Goal: Information Seeking & Learning: Find specific fact

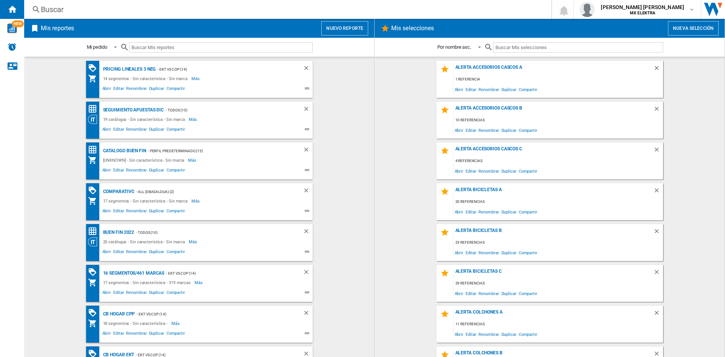
click at [59, 12] on div "Buscar" at bounding box center [286, 9] width 491 height 11
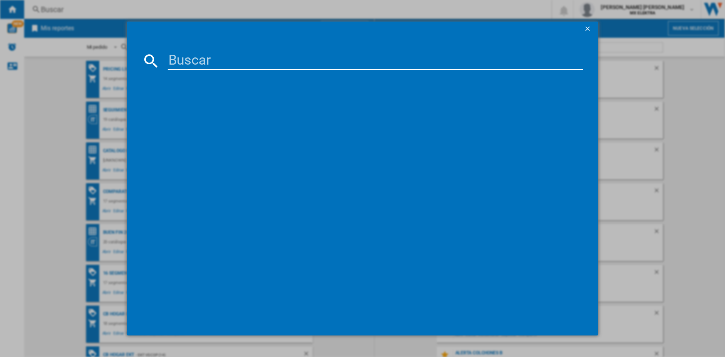
click at [182, 64] on input at bounding box center [375, 61] width 415 height 18
paste input "34005388"
type input "34005388"
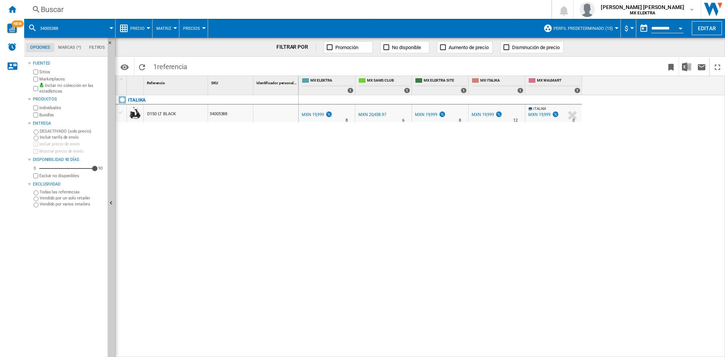
click at [71, 12] on div "Buscar" at bounding box center [286, 9] width 491 height 11
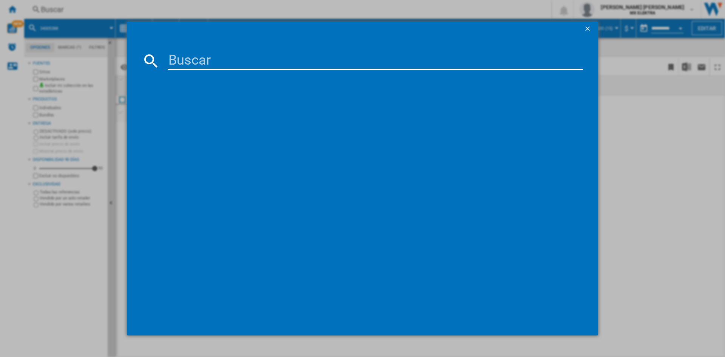
click at [224, 52] on input at bounding box center [375, 61] width 415 height 18
type input "34006263"
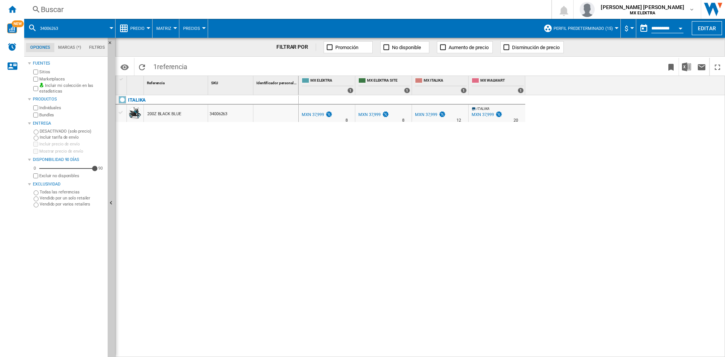
click at [70, 11] on div "Buscar" at bounding box center [286, 9] width 491 height 11
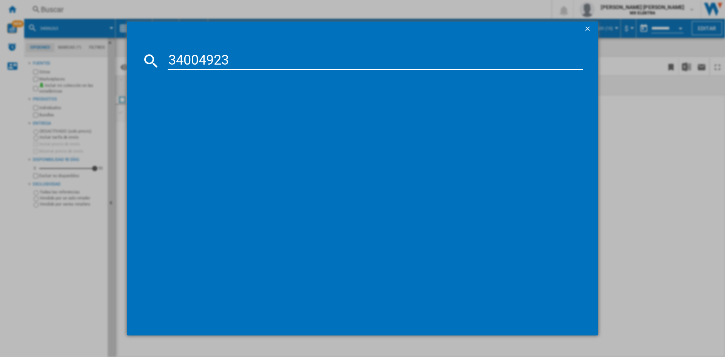
type input "34004923"
